Goal: Task Accomplishment & Management: Manage account settings

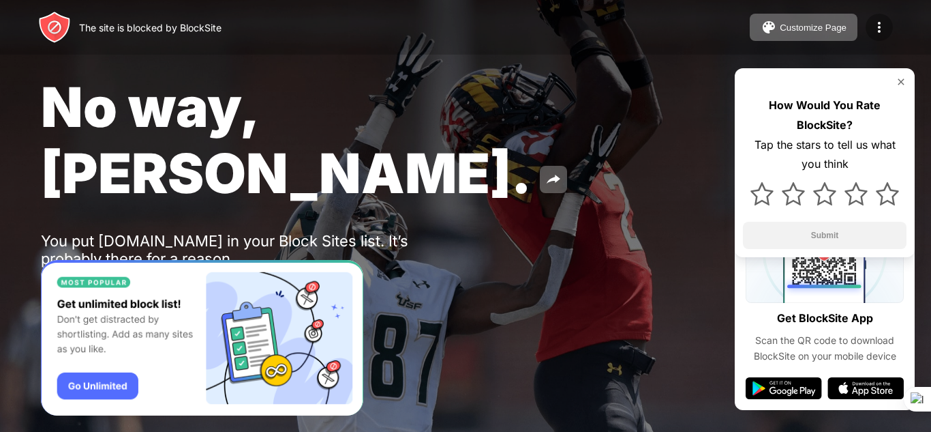
click at [879, 30] on img at bounding box center [879, 27] width 16 height 16
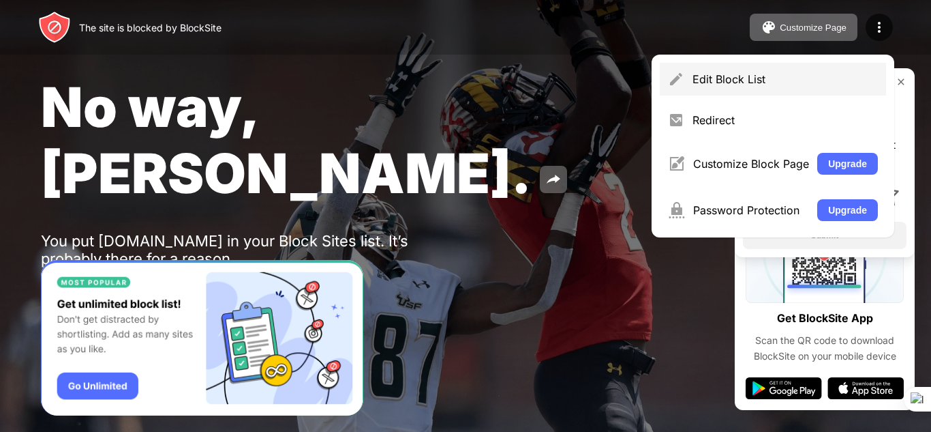
click at [757, 74] on div "Edit Block List" at bounding box center [785, 79] width 185 height 14
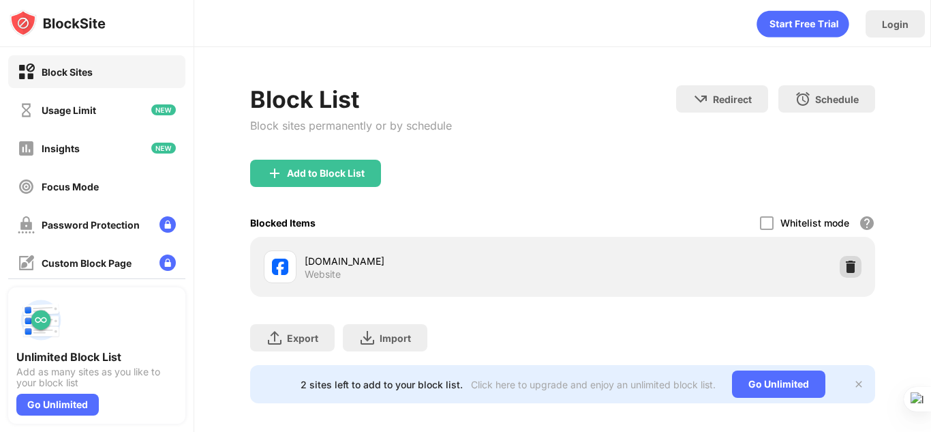
click at [844, 266] on img at bounding box center [851, 267] width 14 height 14
